Goal: Task Accomplishment & Management: Manage account settings

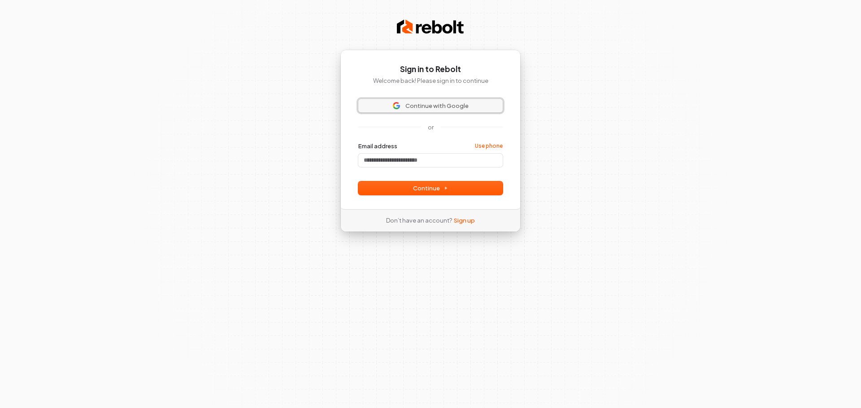
click at [421, 106] on span "Continue with Google" at bounding box center [436, 106] width 63 height 8
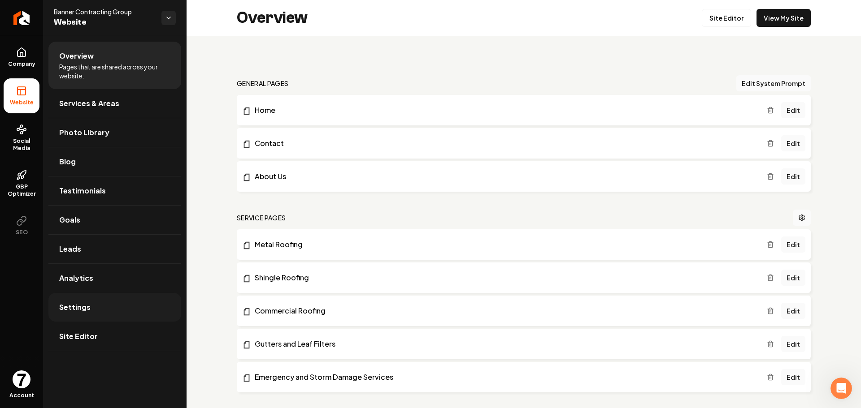
click at [78, 308] on span "Settings" at bounding box center [74, 307] width 31 height 11
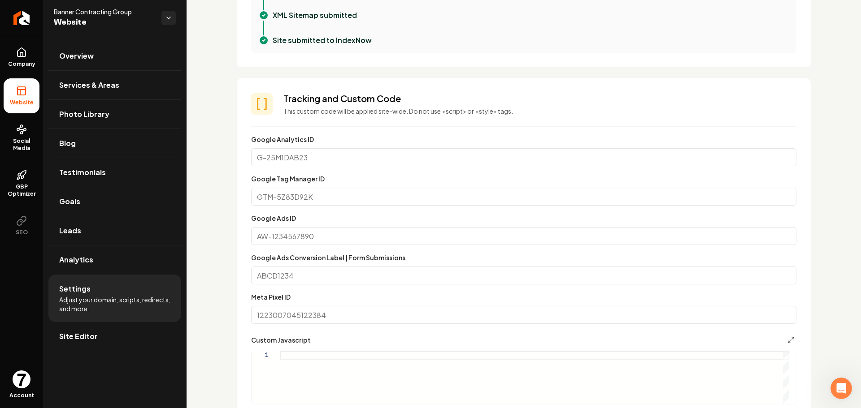
scroll to position [448, 0]
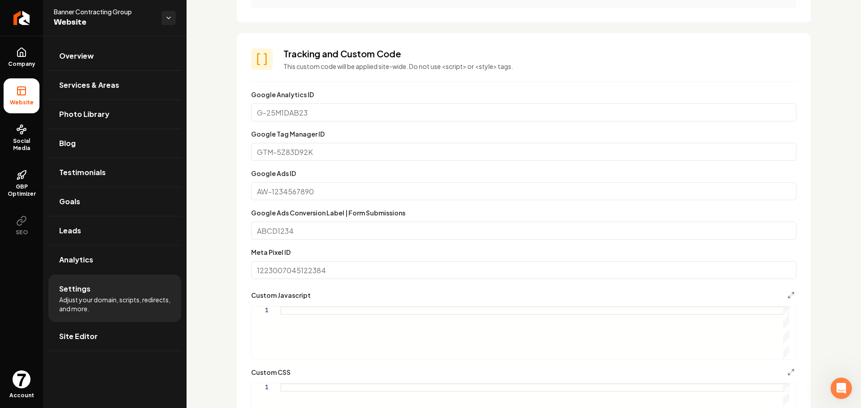
click at [383, 152] on input "Google Tag Manager ID" at bounding box center [523, 152] width 545 height 18
type input "h"
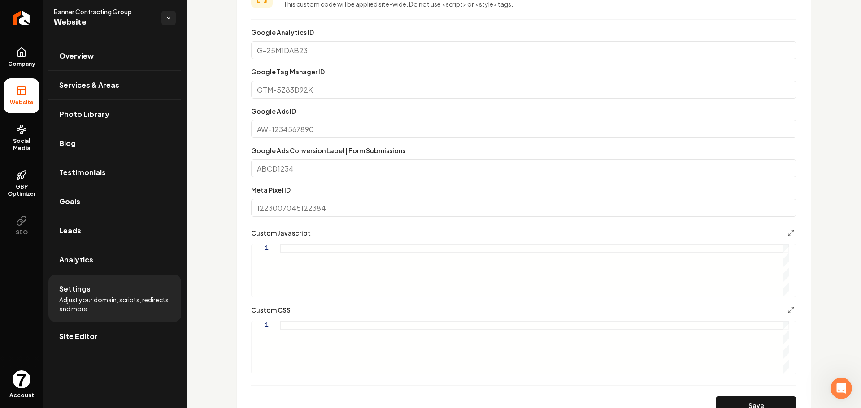
scroll to position [510, 0]
paste input "GTM-NQ3W4NXT"
drag, startPoint x: 296, startPoint y: 87, endPoint x: 480, endPoint y: 89, distance: 183.8
click at [480, 89] on input "GTM-NQ3W4NXT" at bounding box center [523, 91] width 545 height 18
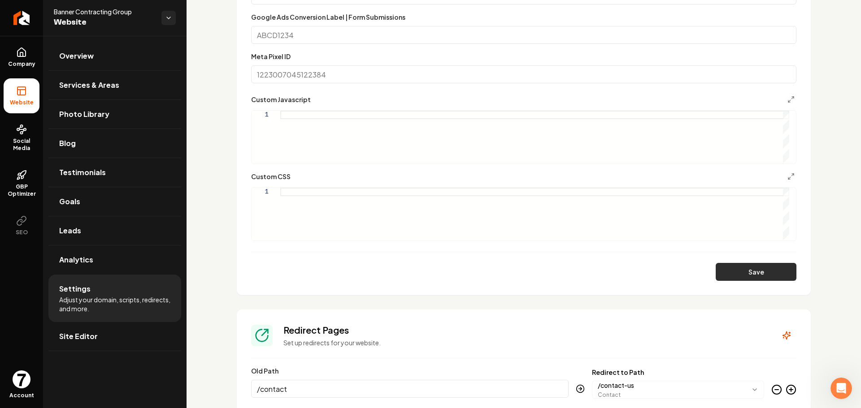
type input "GTM-NQ3W4NXT"
click at [746, 272] on button "Save" at bounding box center [755, 272] width 81 height 18
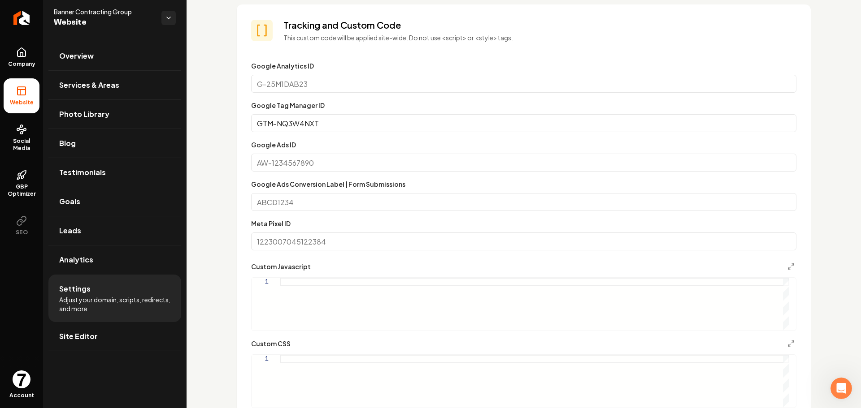
scroll to position [493, 0]
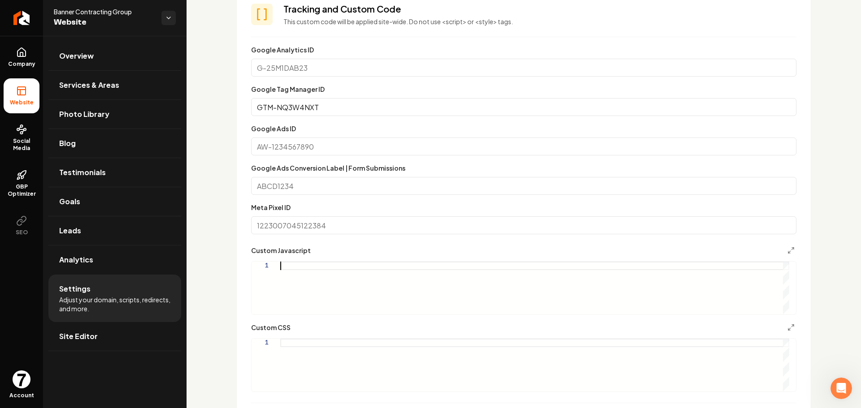
drag, startPoint x: 312, startPoint y: 272, endPoint x: 314, endPoint y: 268, distance: 4.6
click at [312, 270] on div "Main content area" at bounding box center [534, 288] width 509 height 53
type textarea "**********"
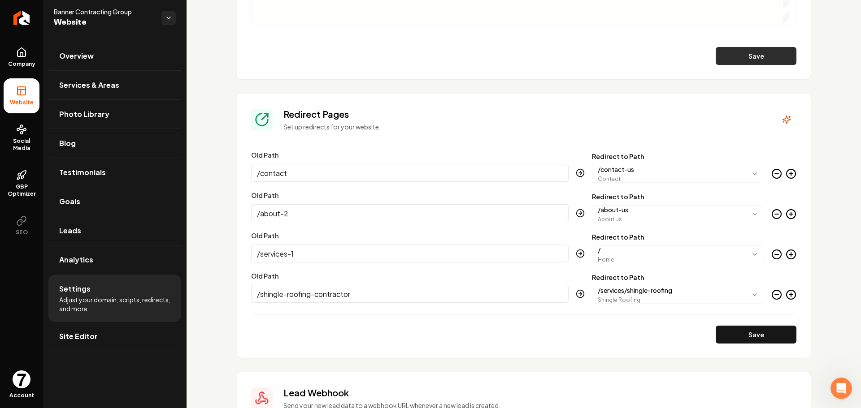
scroll to position [734, 0]
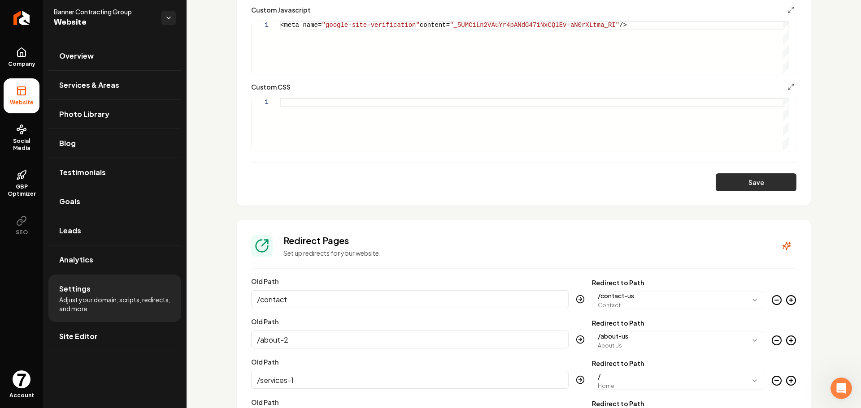
click at [744, 190] on button "Save" at bounding box center [755, 182] width 81 height 18
click at [727, 188] on button "Save" at bounding box center [755, 182] width 81 height 18
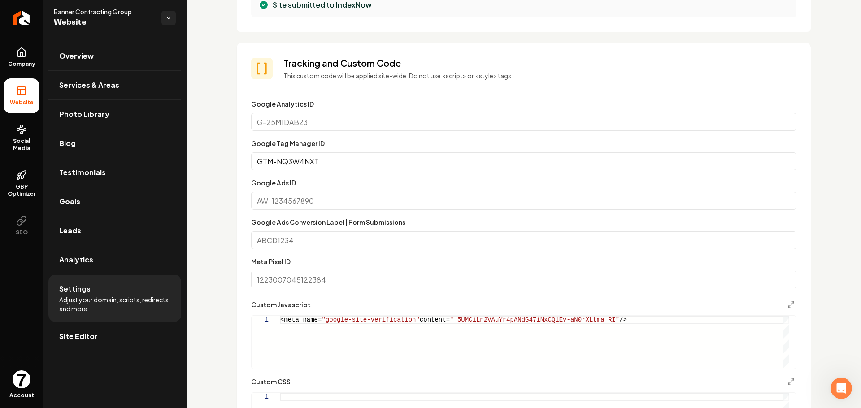
scroll to position [510, 0]
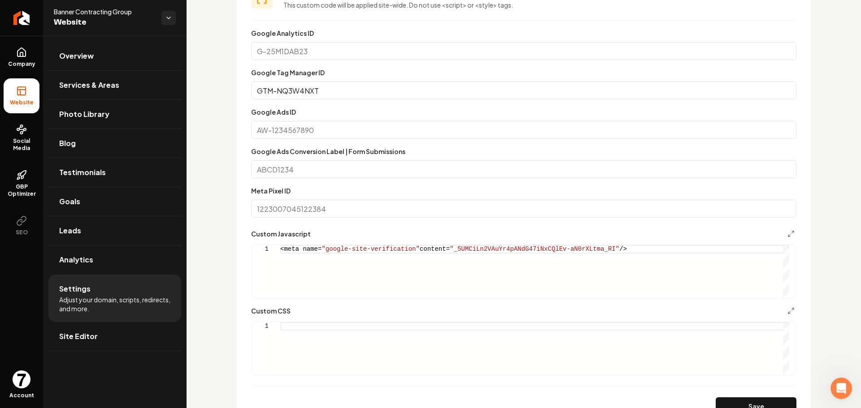
click at [381, 245] on div "<meta name= "google-site-verification" content= "_5UMCiLn2VAuYr4pANdG47iNxCQlEv…" at bounding box center [534, 271] width 509 height 53
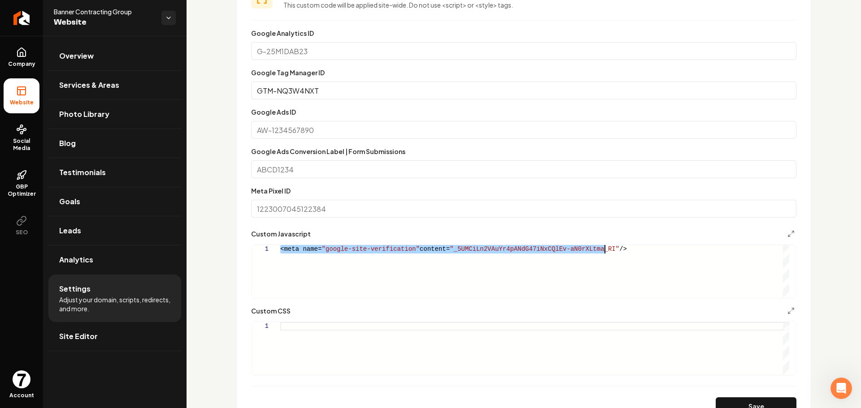
click at [381, 245] on div "<meta name= "google-site-verification" content= "_5UMCiLn2VAuYr4pANdG47iNxCQlEv…" at bounding box center [534, 271] width 509 height 53
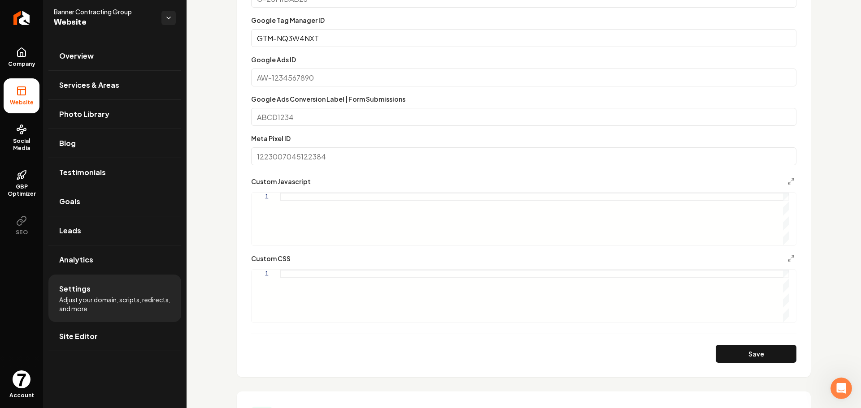
scroll to position [644, 0]
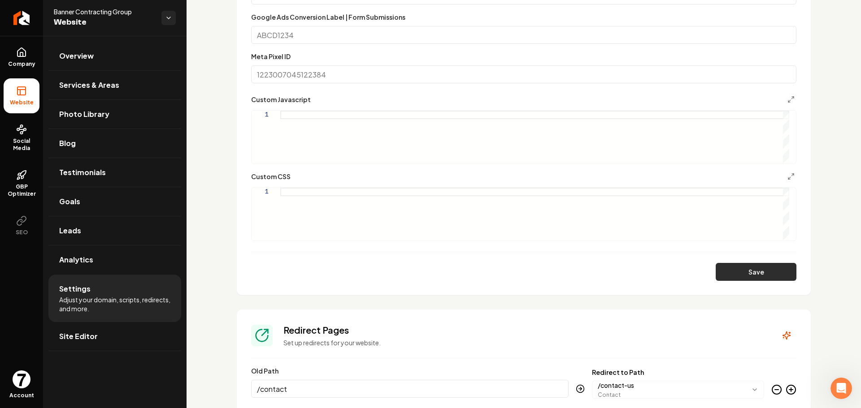
click at [758, 269] on button "Save" at bounding box center [755, 272] width 81 height 18
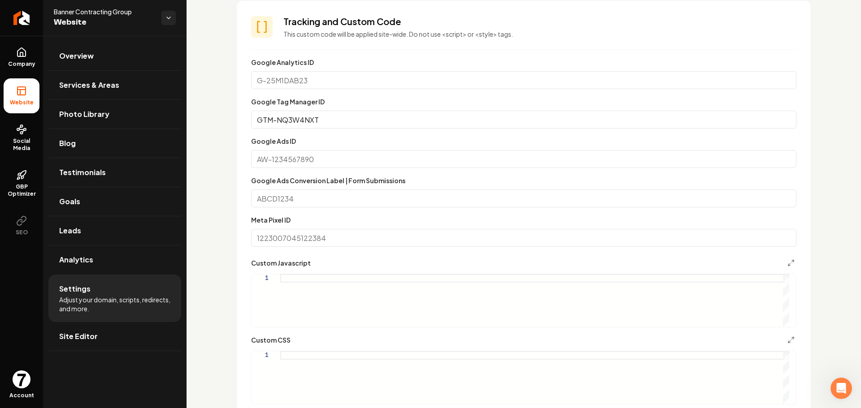
scroll to position [465, 0]
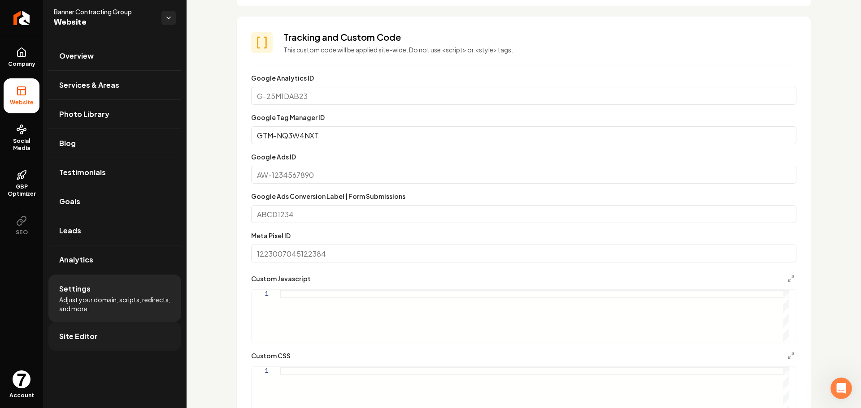
click at [82, 343] on link "Site Editor" at bounding box center [114, 336] width 133 height 29
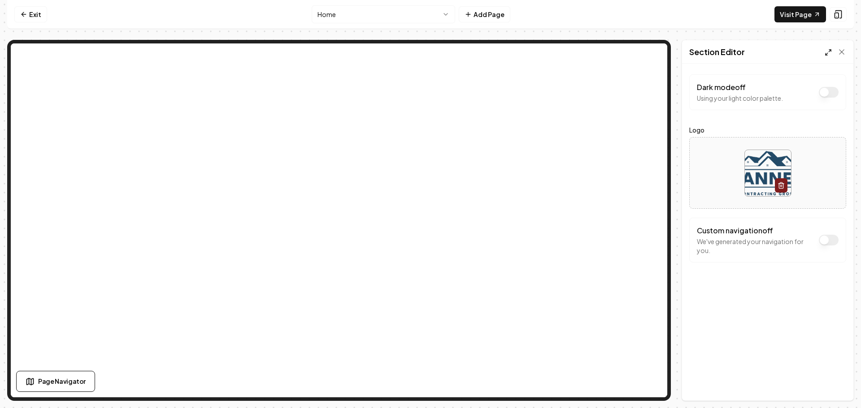
click at [825, 49] on icon at bounding box center [827, 52] width 7 height 7
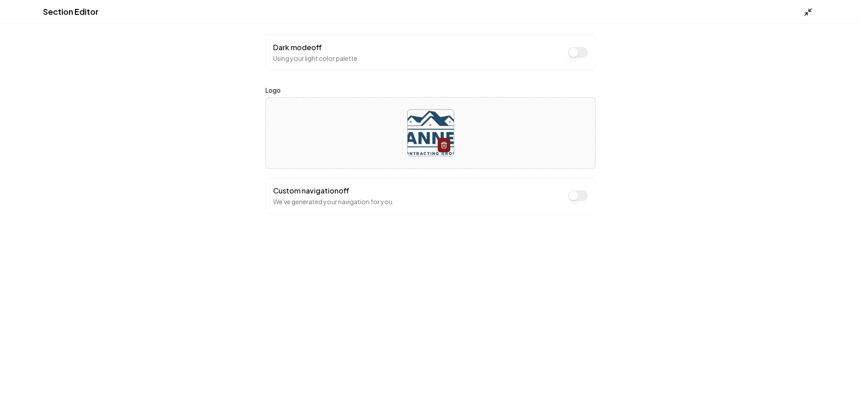
click at [804, 14] on div "Section Editor" at bounding box center [430, 12] width 861 height 24
click at [810, 12] on icon at bounding box center [807, 12] width 9 height 9
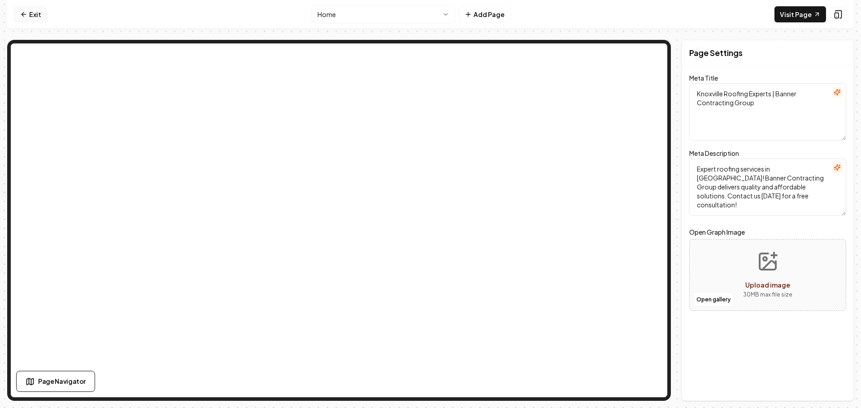
click at [18, 16] on link "Exit" at bounding box center [30, 14] width 33 height 16
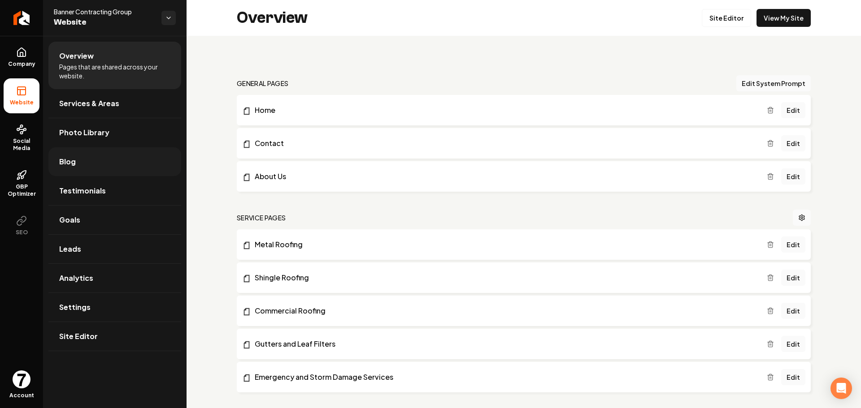
click at [90, 165] on link "Blog" at bounding box center [114, 161] width 133 height 29
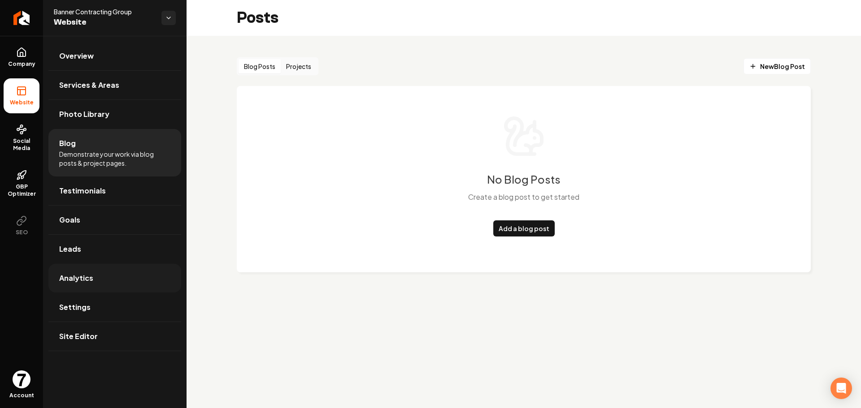
click at [94, 292] on link "Analytics" at bounding box center [114, 278] width 133 height 29
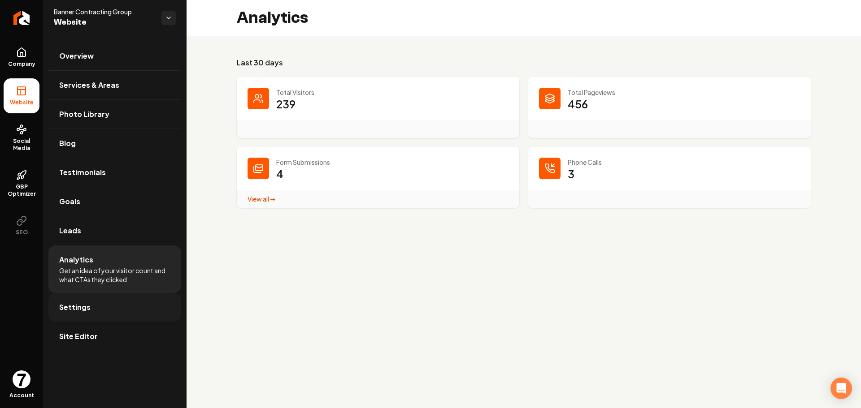
click at [98, 312] on link "Settings" at bounding box center [114, 307] width 133 height 29
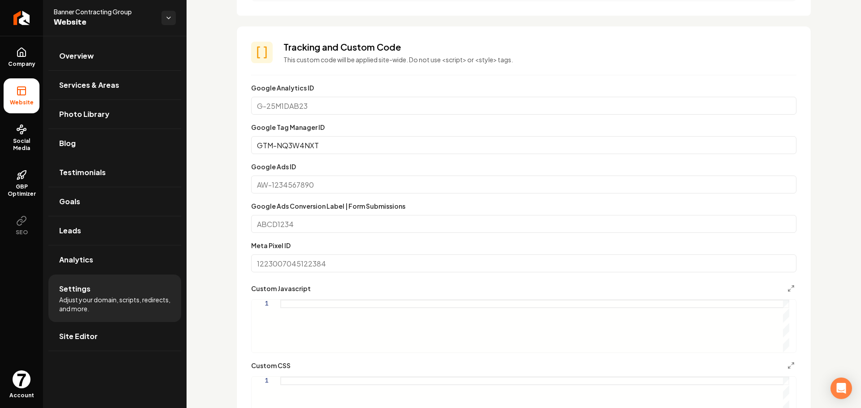
scroll to position [538, 0]
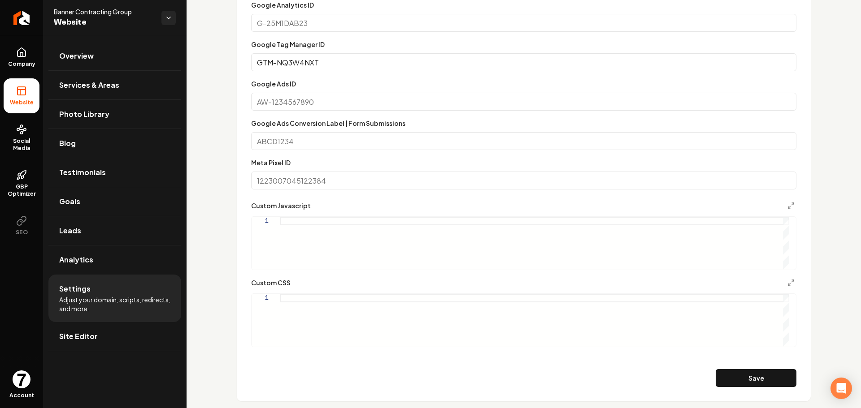
click at [347, 225] on div "Main content area" at bounding box center [534, 243] width 509 height 53
click at [332, 224] on div "Main content area" at bounding box center [534, 243] width 509 height 53
type textarea "**********"
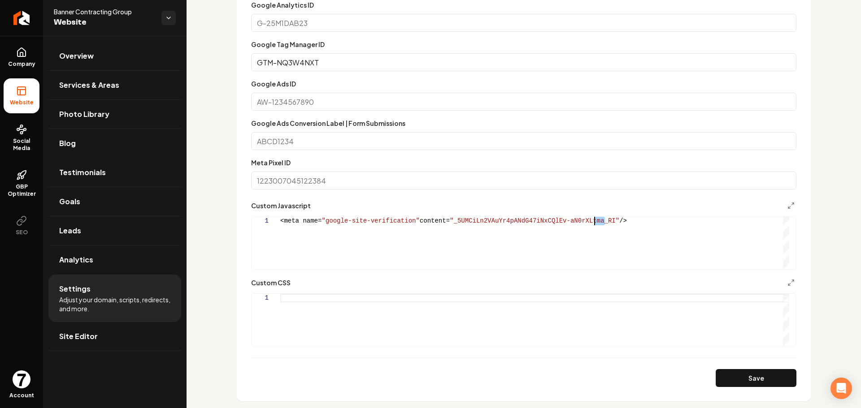
drag, startPoint x: 614, startPoint y: 223, endPoint x: 594, endPoint y: 224, distance: 20.6
click at [594, 224] on div "<meta name= "google-site-verification" content= "_5UMCiLn2VAuYr4pANdG47iNxCQlEv…" at bounding box center [534, 243] width 509 height 53
click at [733, 388] on section "**********" at bounding box center [524, 173] width 574 height 458
click at [741, 381] on button "Save" at bounding box center [755, 378] width 81 height 18
type textarea "**********"
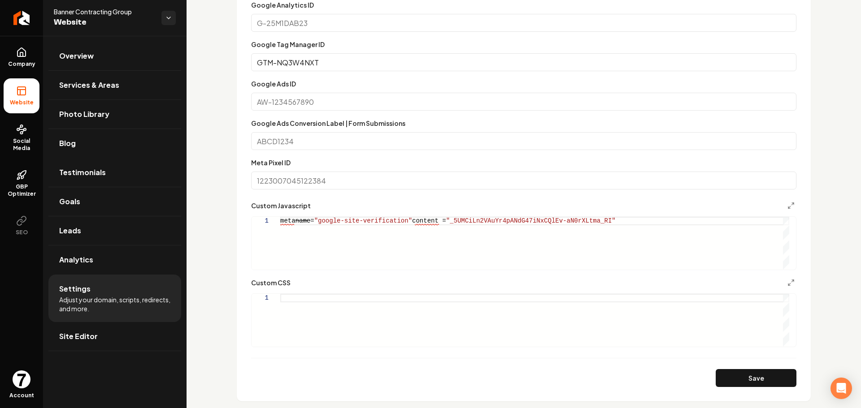
click at [650, 215] on div "**********" at bounding box center [523, 235] width 545 height 70
click at [635, 222] on div "meta name = "google-site-verification" content = "_5UMCiLn2VAuYr4pANdG47iNxCQlE…" at bounding box center [534, 243] width 509 height 53
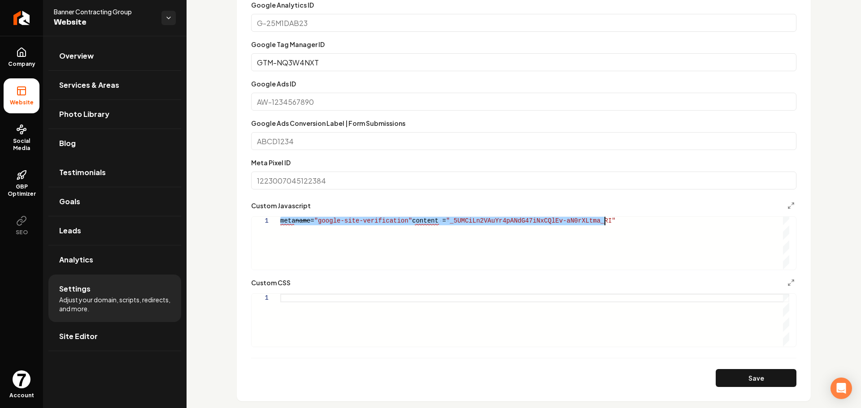
click at [635, 222] on div "meta name = "google-site-verification" content = "_5UMCiLn2VAuYr4pANdG47iNxCQlE…" at bounding box center [534, 243] width 509 height 53
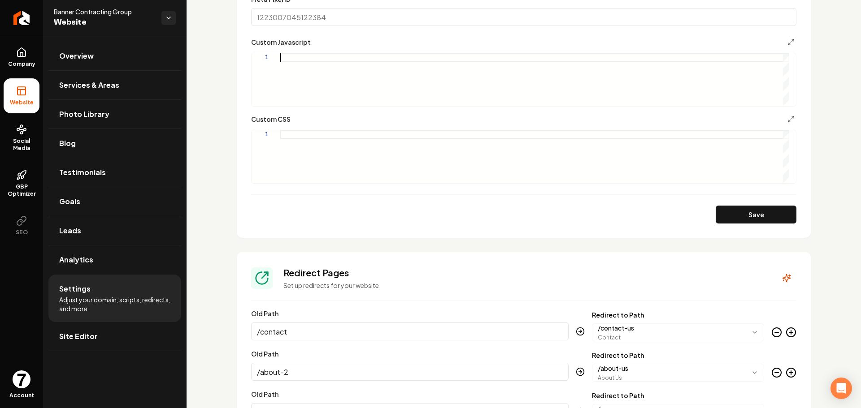
scroll to position [717, 0]
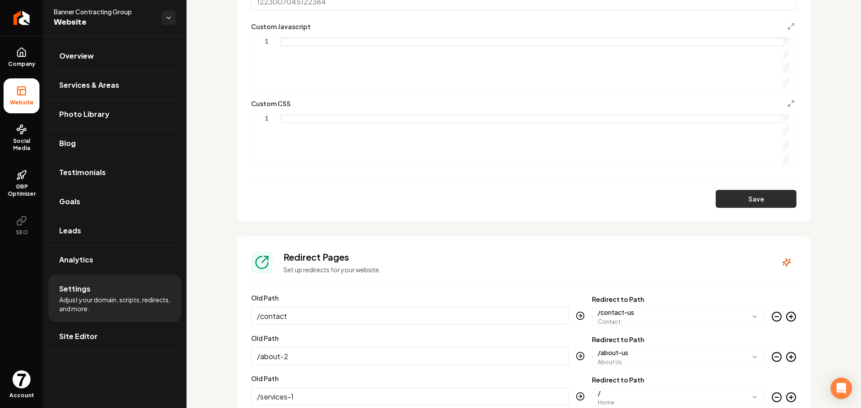
click at [742, 198] on button "Save" at bounding box center [755, 199] width 81 height 18
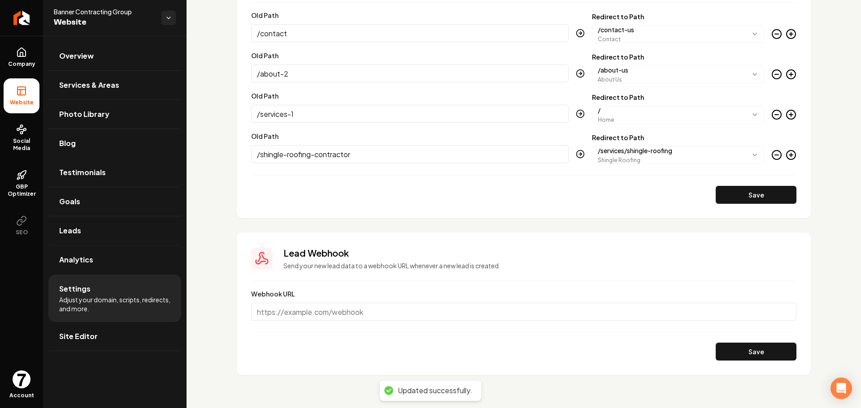
scroll to position [1003, 0]
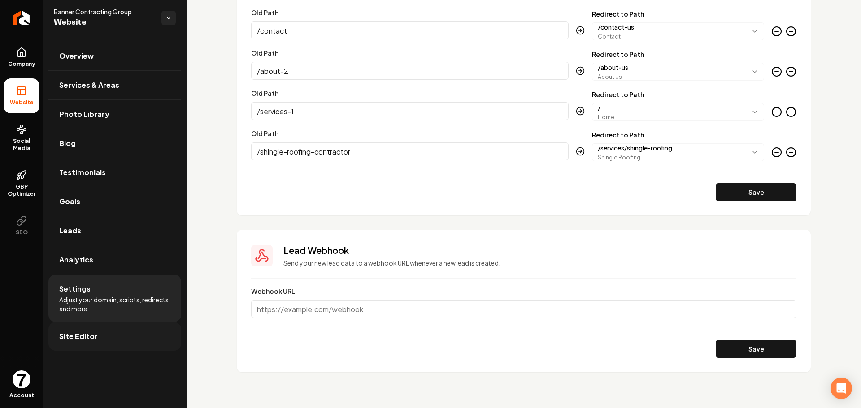
click at [90, 341] on span "Site Editor" at bounding box center [78, 336] width 39 height 11
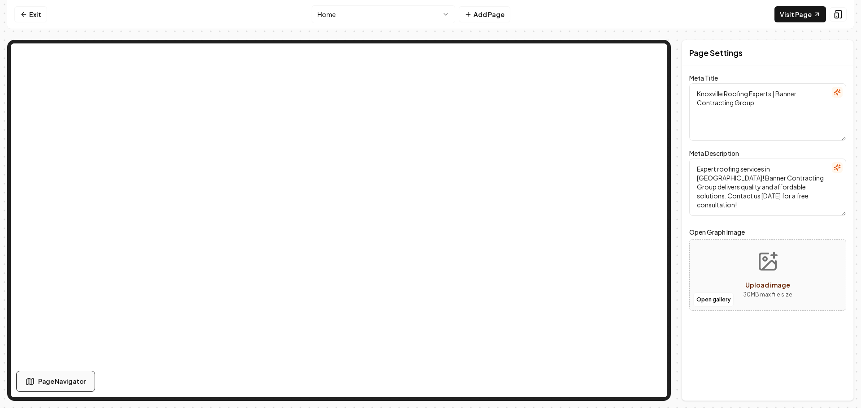
click at [58, 384] on span "Page Navigator" at bounding box center [62, 381] width 48 height 9
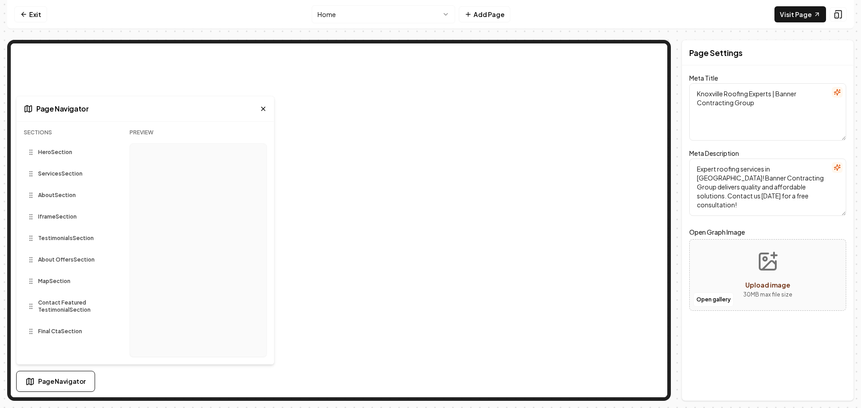
click at [72, 156] on div "Hero Section" at bounding box center [69, 152] width 91 height 14
click at [61, 154] on span "Hero Section" at bounding box center [55, 152] width 34 height 7
click at [259, 106] on div "Page Navigator" at bounding box center [145, 109] width 257 height 26
click at [261, 111] on icon at bounding box center [263, 108] width 7 height 7
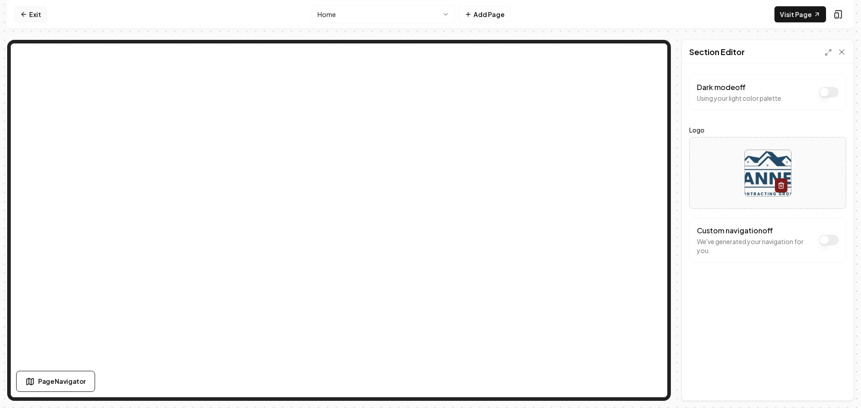
click at [41, 22] on link "Exit" at bounding box center [30, 14] width 33 height 16
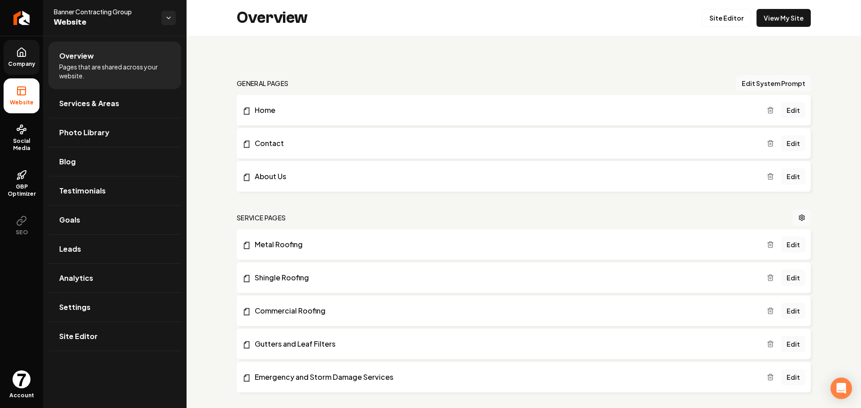
click at [19, 51] on icon at bounding box center [21, 52] width 11 height 11
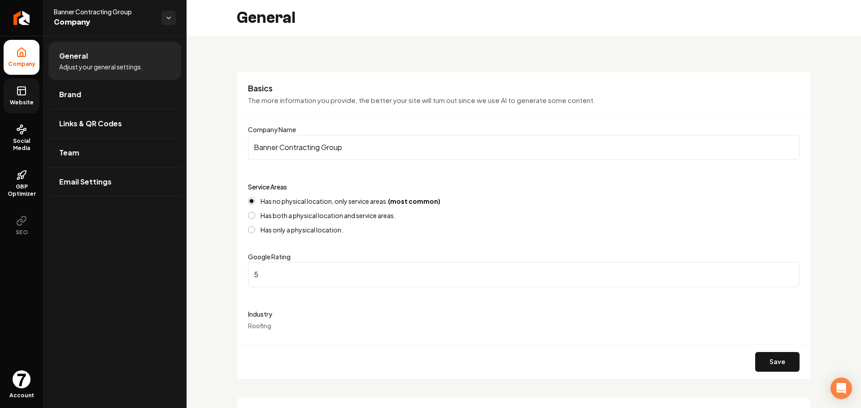
click at [13, 90] on link "Website" at bounding box center [22, 95] width 36 height 35
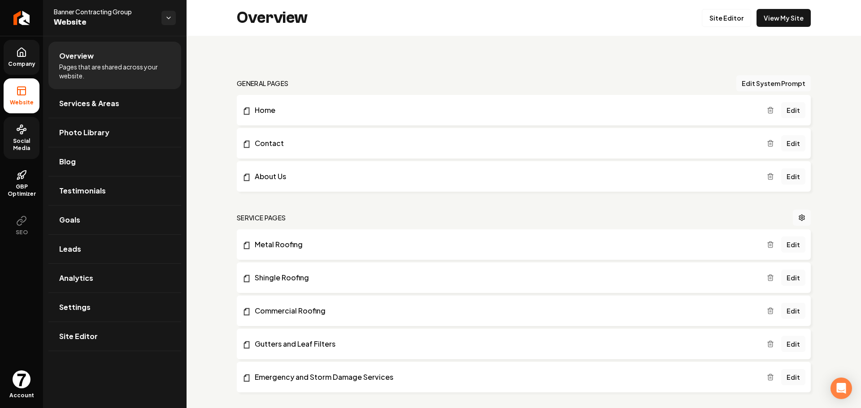
click at [22, 132] on circle at bounding box center [22, 133] width 2 height 2
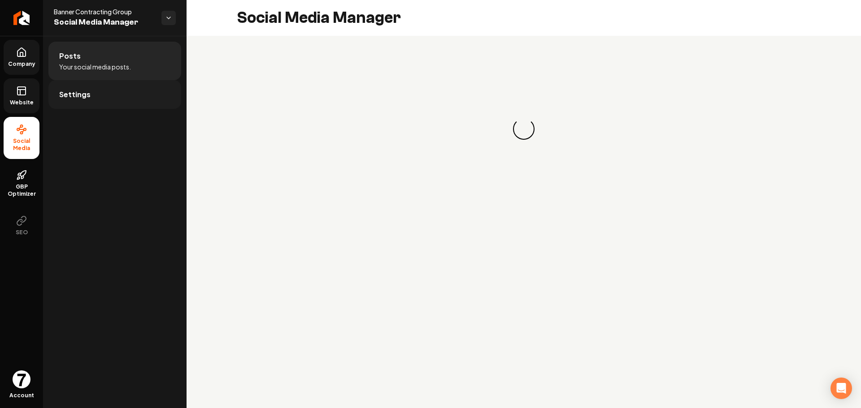
click at [73, 96] on span "Settings" at bounding box center [74, 94] width 31 height 11
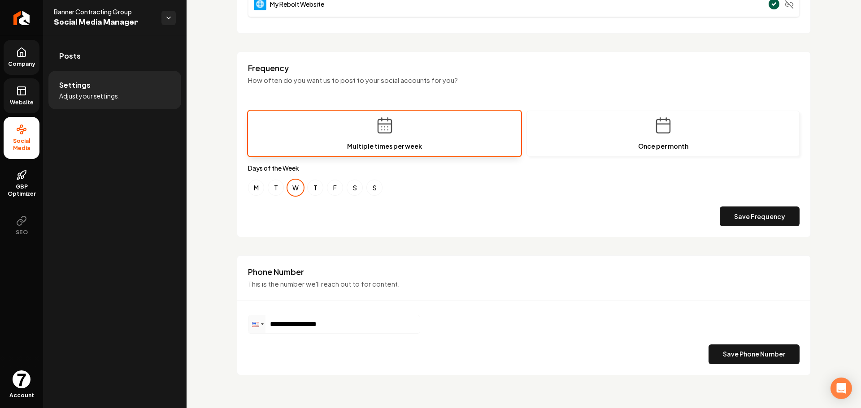
scroll to position [238, 0]
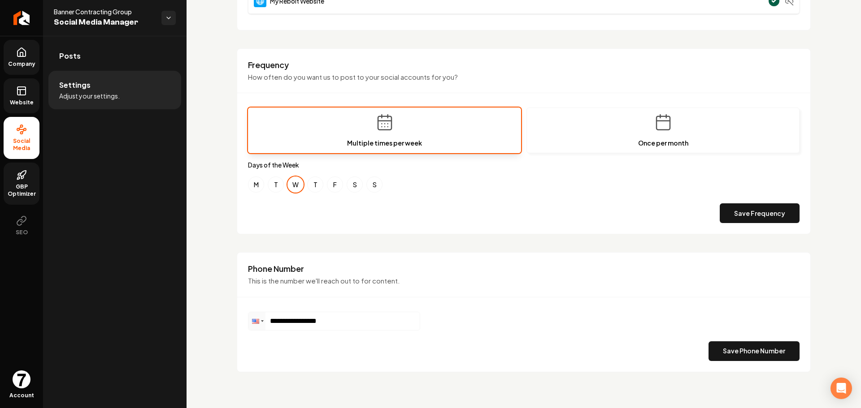
click at [18, 192] on span "GBP Optimizer" at bounding box center [22, 190] width 36 height 14
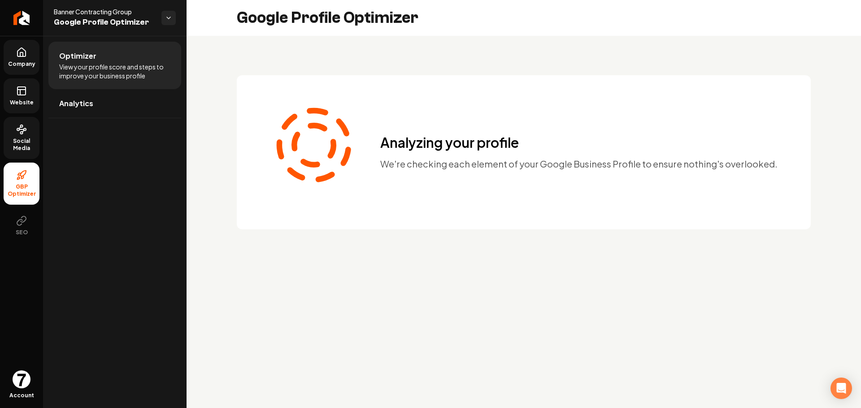
click at [23, 104] on span "Website" at bounding box center [21, 102] width 31 height 7
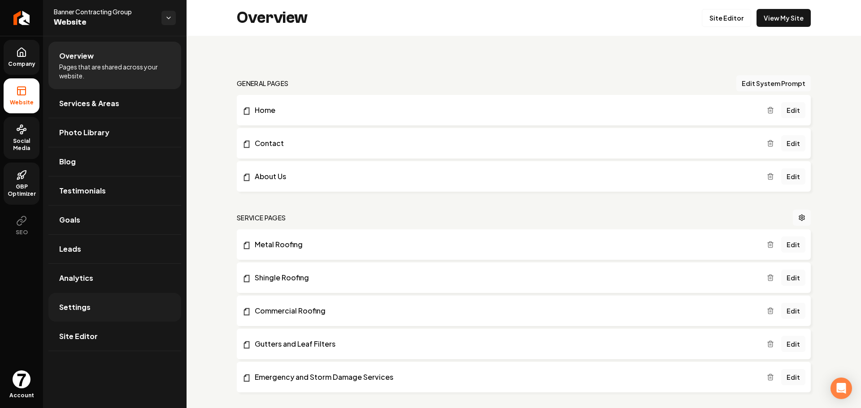
click at [100, 314] on link "Settings" at bounding box center [114, 307] width 133 height 29
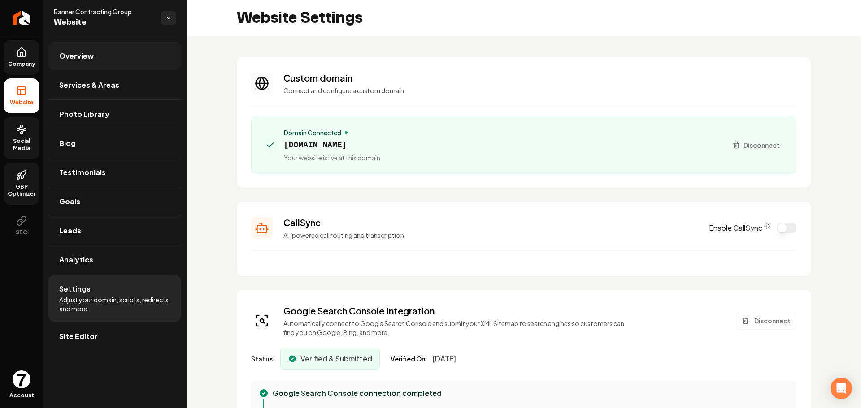
click at [82, 60] on span "Overview" at bounding box center [76, 56] width 35 height 11
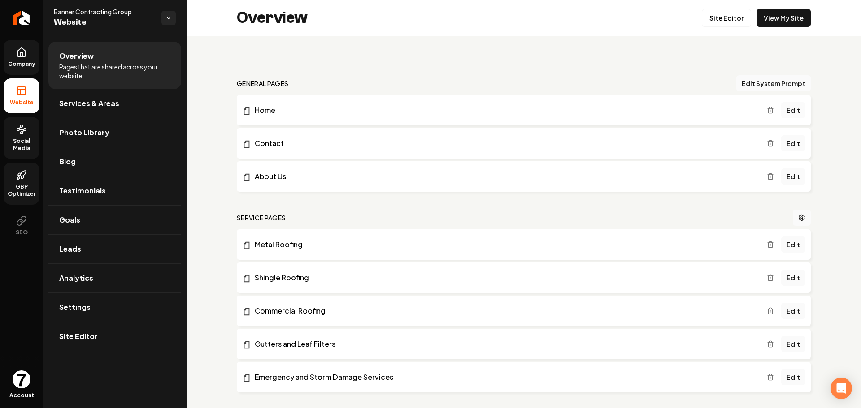
click at [792, 110] on link "Edit" at bounding box center [793, 110] width 24 height 16
click at [160, 307] on link "Settings" at bounding box center [114, 307] width 133 height 29
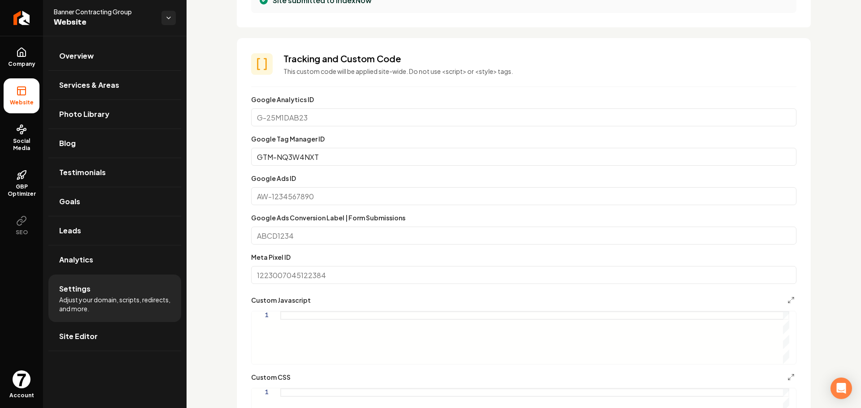
scroll to position [493, 0]
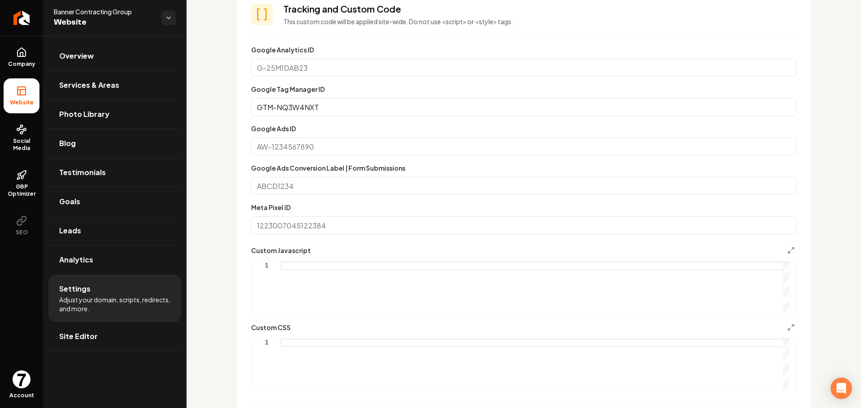
click at [93, 340] on span "Site Editor" at bounding box center [78, 336] width 39 height 11
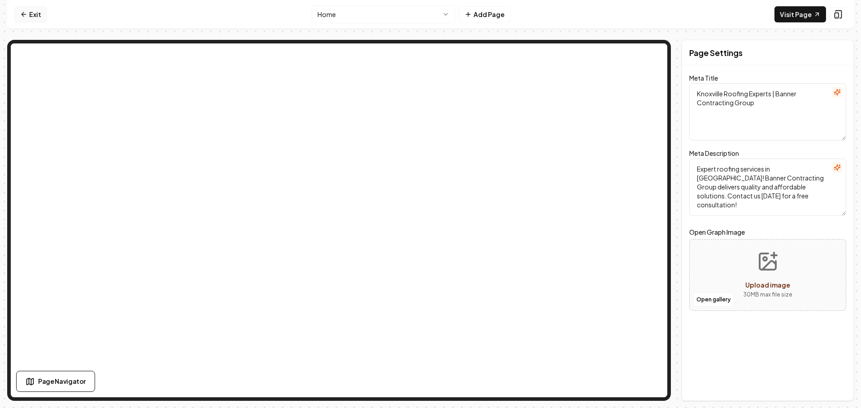
click at [42, 16] on link "Exit" at bounding box center [30, 14] width 33 height 16
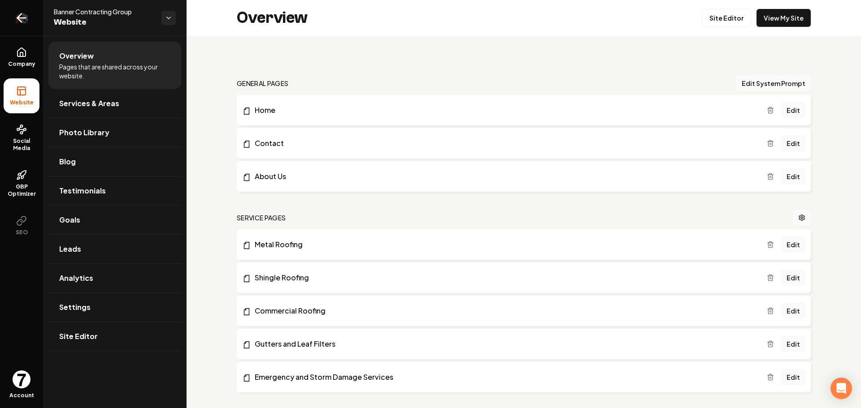
click at [20, 18] on icon "Return to dashboard" at bounding box center [21, 18] width 14 height 14
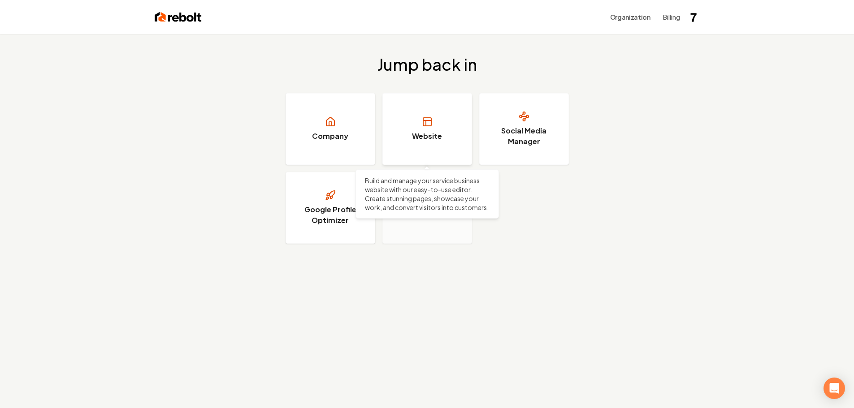
click at [421, 137] on h3 "Website" at bounding box center [427, 136] width 30 height 11
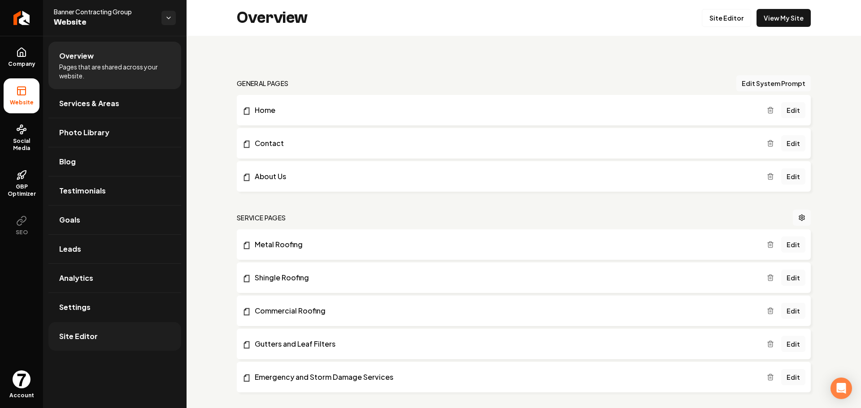
click at [79, 330] on link "Site Editor" at bounding box center [114, 336] width 133 height 29
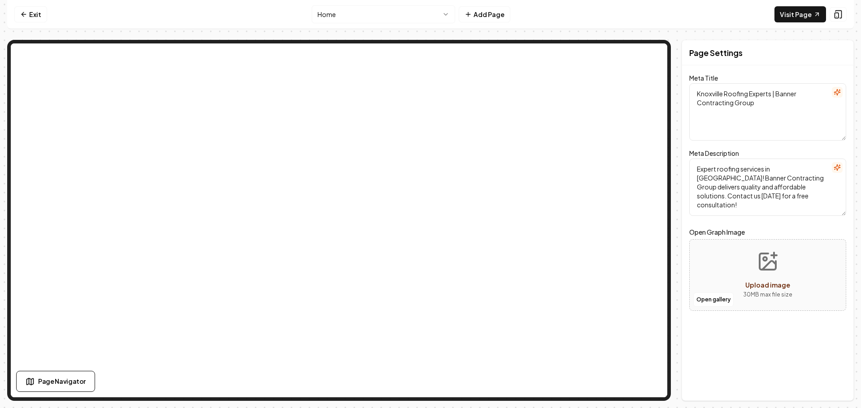
click at [799, 154] on div "Meta Description Expert roofing services in [GEOGRAPHIC_DATA]! Banner Contracti…" at bounding box center [767, 182] width 157 height 68
click at [785, 178] on textarea "Expert roofing services in [GEOGRAPHIC_DATA]! Banner Contracting Group delivers…" at bounding box center [767, 187] width 157 height 57
drag, startPoint x: 48, startPoint y: 12, endPoint x: 41, endPoint y: 14, distance: 7.7
click at [48, 12] on nav "Exit Home Add Page Visit Page" at bounding box center [430, 14] width 846 height 29
click at [39, 15] on link "Exit" at bounding box center [30, 14] width 33 height 16
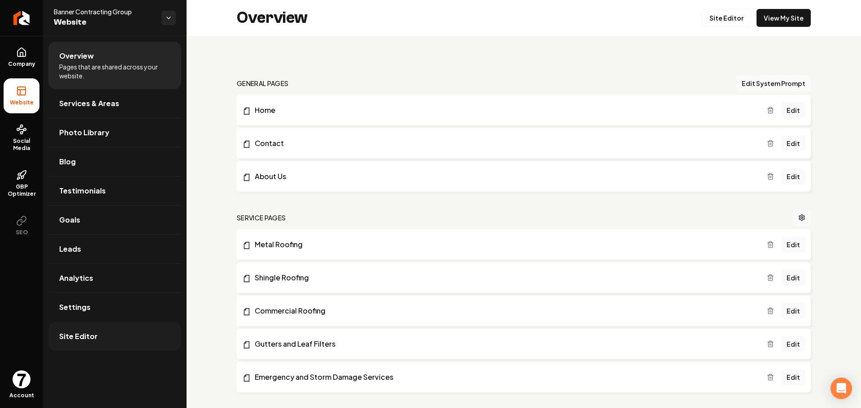
click at [109, 344] on link "Site Editor" at bounding box center [114, 336] width 133 height 29
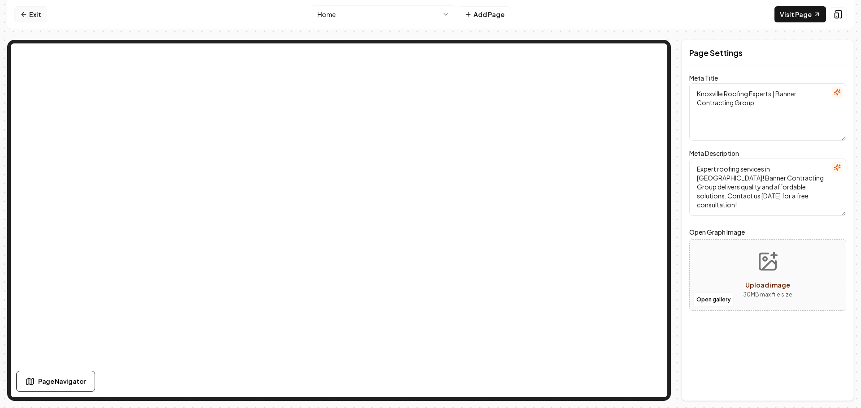
click at [27, 19] on link "Exit" at bounding box center [30, 14] width 33 height 16
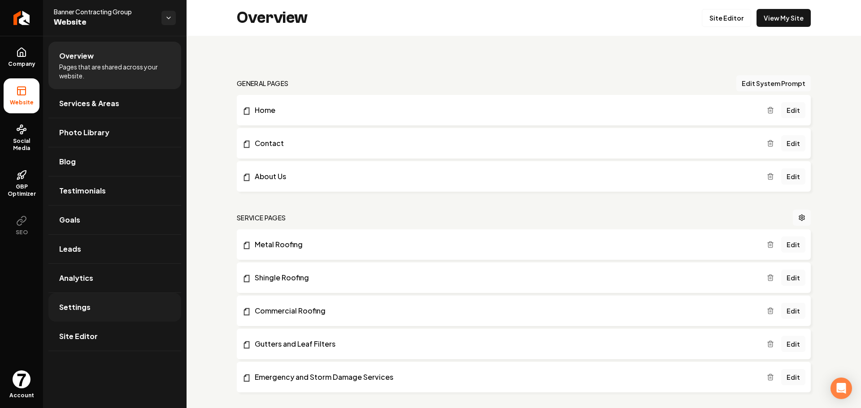
click at [59, 301] on link "Settings" at bounding box center [114, 307] width 133 height 29
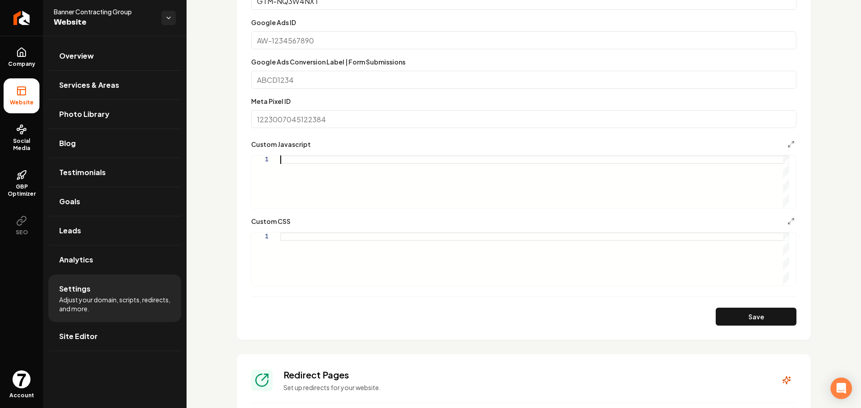
click at [325, 168] on div "Main content area" at bounding box center [534, 182] width 509 height 53
type textarea "**********"
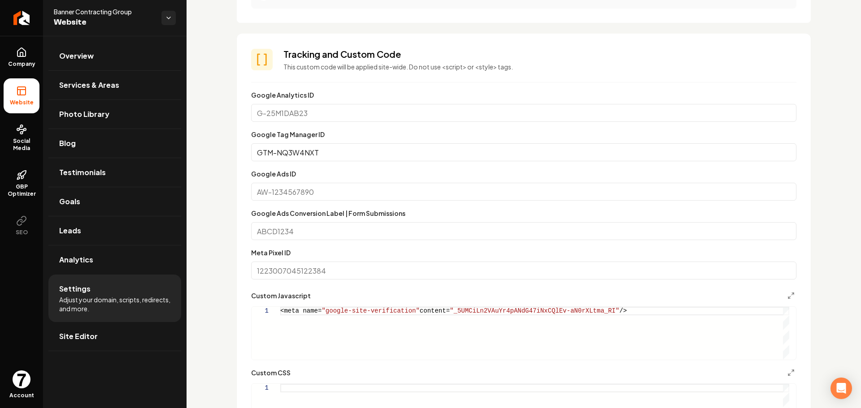
scroll to position [510, 0]
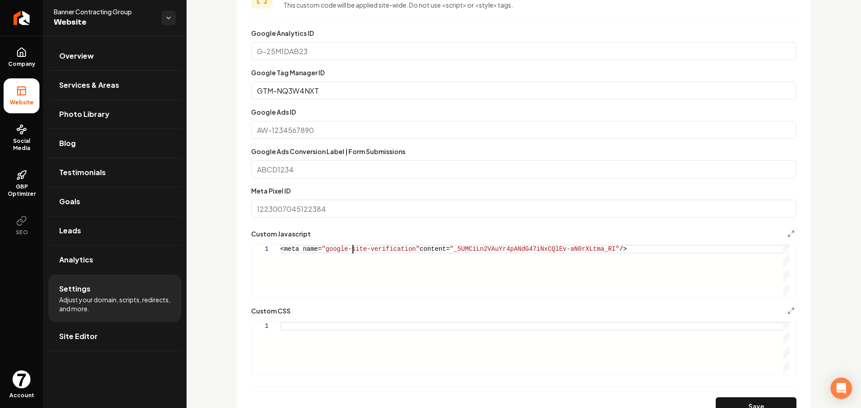
click at [351, 247] on div "<meta name= "google-site-verification" content= "_5UMCiLn2VAuYr4pANdG47iNxCQlEv…" at bounding box center [534, 271] width 509 height 53
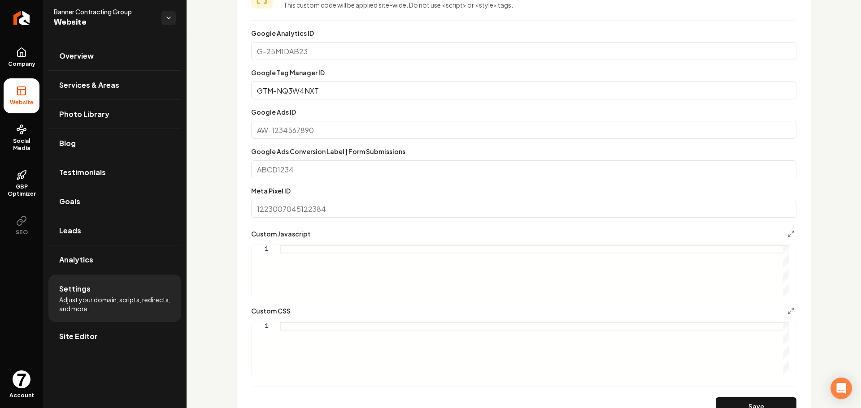
drag, startPoint x: 760, startPoint y: 273, endPoint x: 787, endPoint y: 271, distance: 27.0
click at [787, 271] on div "Main content area" at bounding box center [534, 271] width 509 height 53
click at [787, 230] on icon "Main content area" at bounding box center [790, 233] width 7 height 7
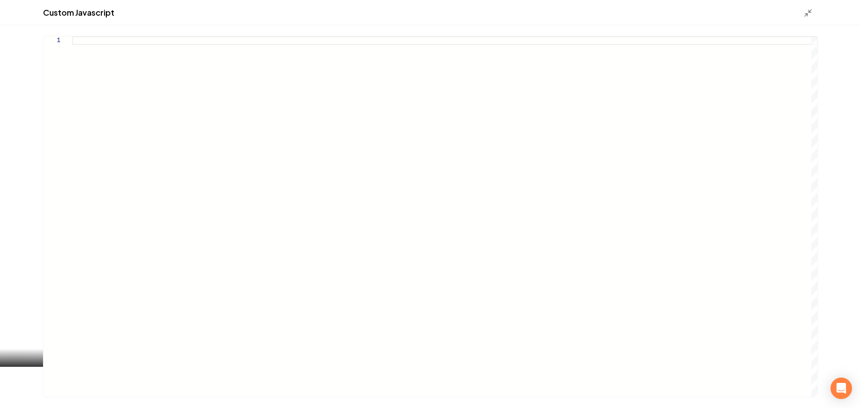
click at [811, 18] on div "Custom Javascript" at bounding box center [430, 12] width 861 height 25
click at [809, 16] on icon "Main content area" at bounding box center [807, 13] width 9 height 9
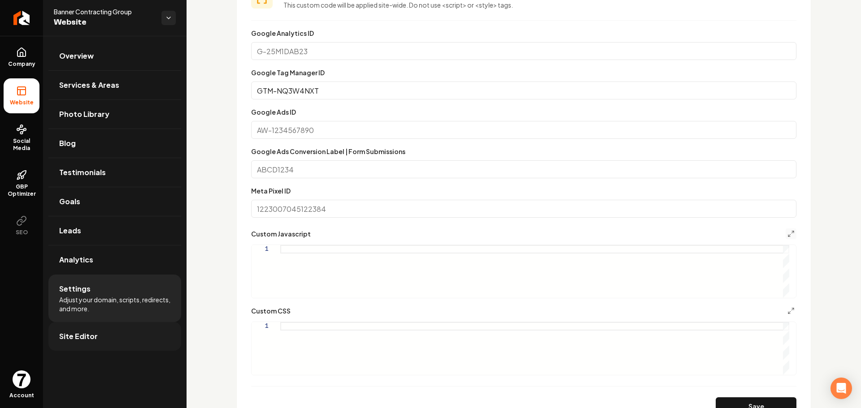
click at [95, 340] on span "Site Editor" at bounding box center [78, 336] width 39 height 11
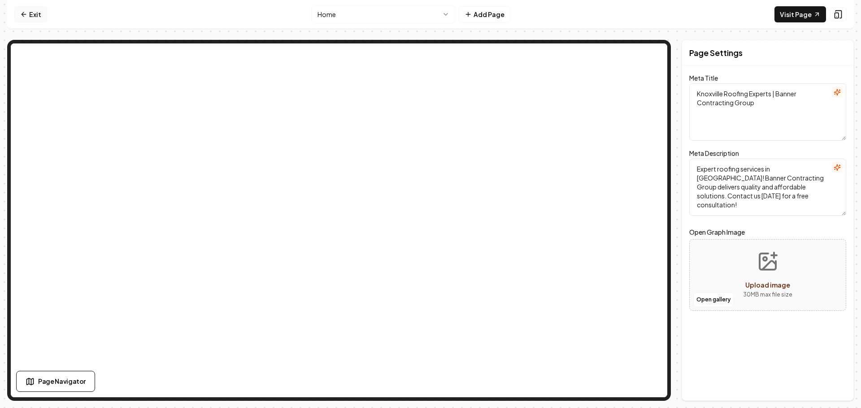
click at [25, 9] on link "Exit" at bounding box center [30, 14] width 33 height 16
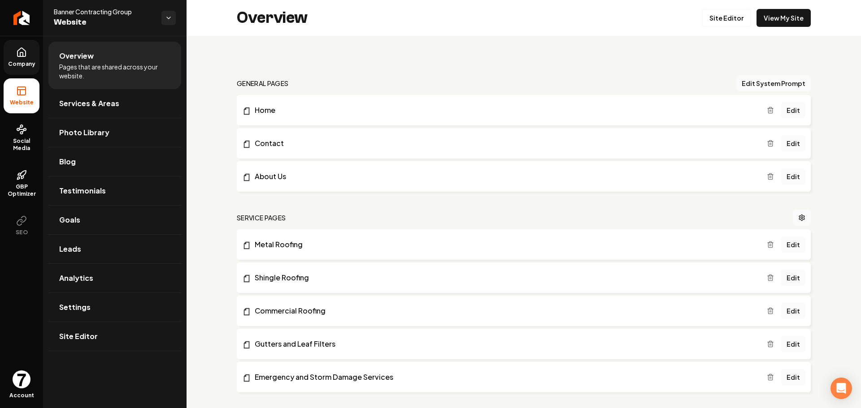
click at [26, 67] on span "Company" at bounding box center [21, 64] width 35 height 7
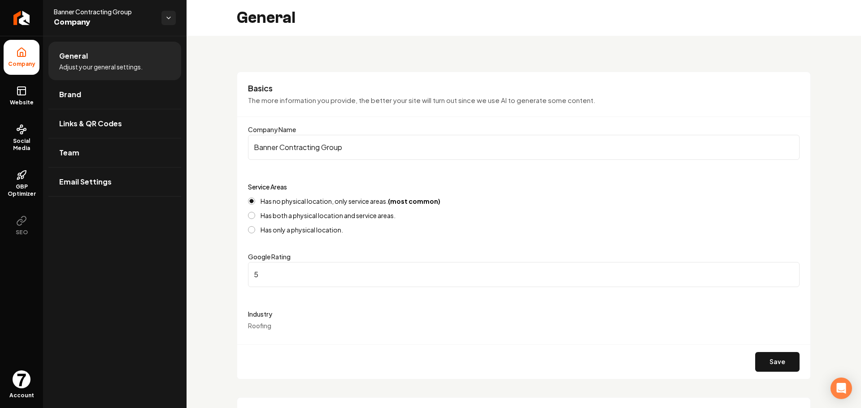
click at [98, 65] on span "Adjust your general settings." at bounding box center [100, 66] width 83 height 9
